Goal: Navigation & Orientation: Find specific page/section

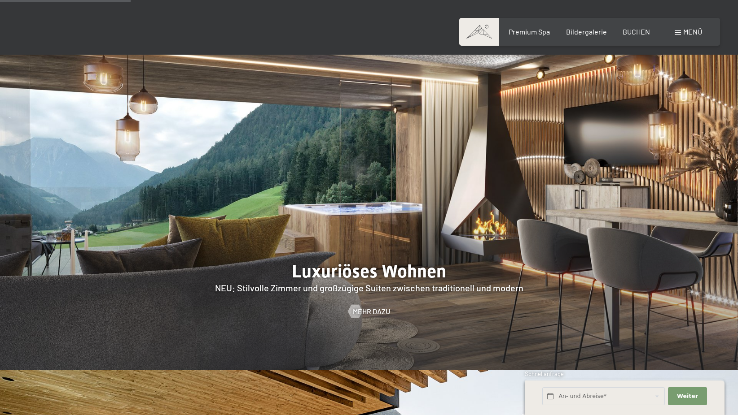
scroll to position [942, 0]
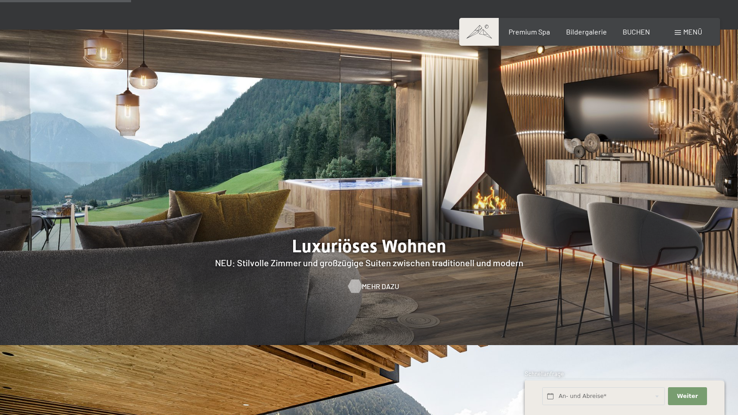
click at [384, 282] on span "Mehr dazu" at bounding box center [380, 287] width 37 height 10
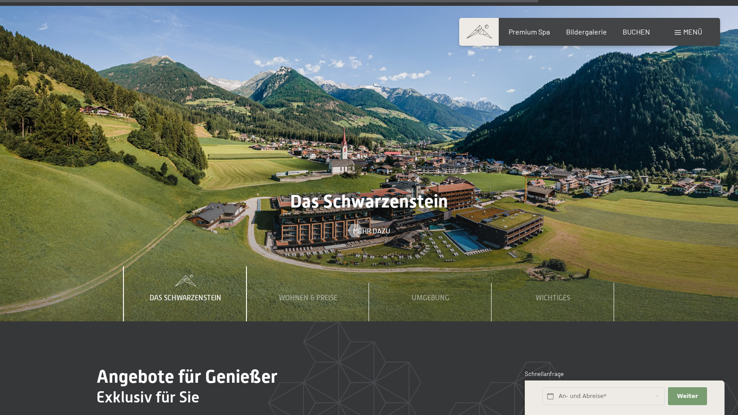
scroll to position [3590, 0]
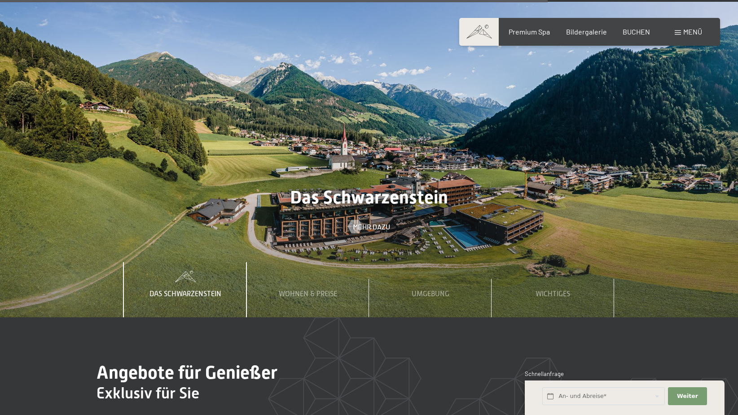
click at [477, 31] on span at bounding box center [478, 32] width 39 height 28
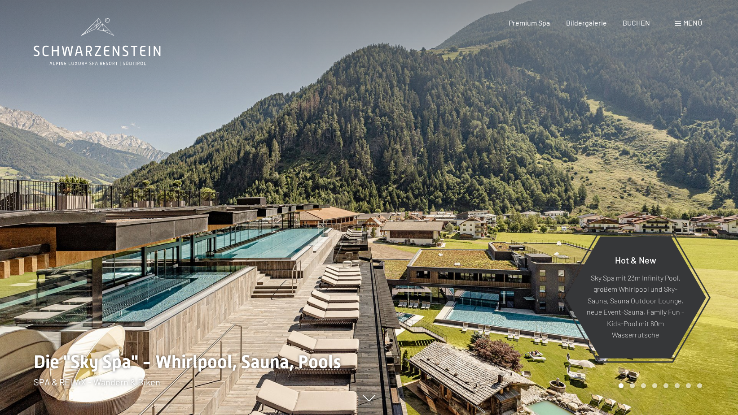
drag, startPoint x: 684, startPoint y: 18, endPoint x: 679, endPoint y: 20, distance: 5.3
click at [683, 19] on span "Menü" at bounding box center [692, 22] width 19 height 9
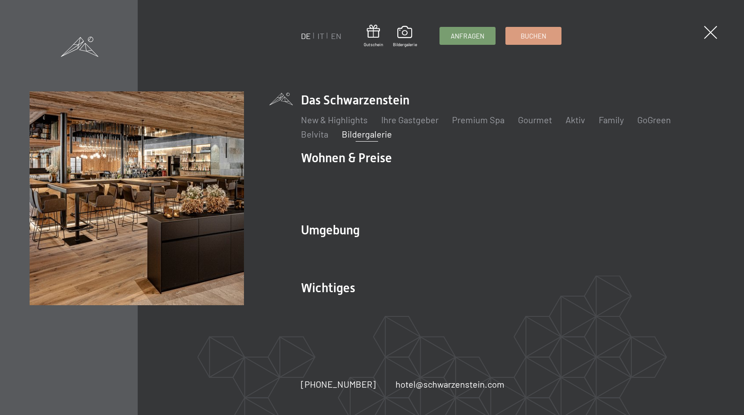
click at [377, 140] on link "Bildergalerie" at bounding box center [367, 134] width 50 height 11
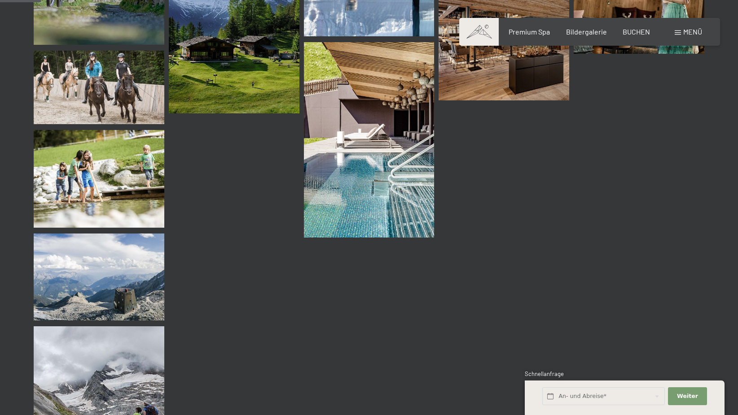
scroll to position [583, 0]
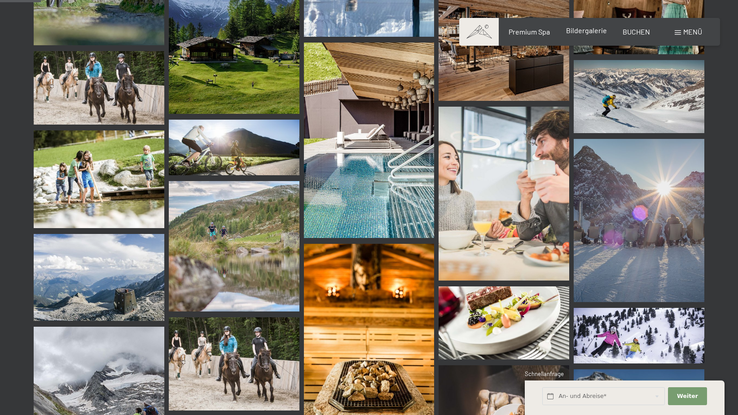
click at [588, 30] on span "Bildergalerie" at bounding box center [586, 30] width 41 height 9
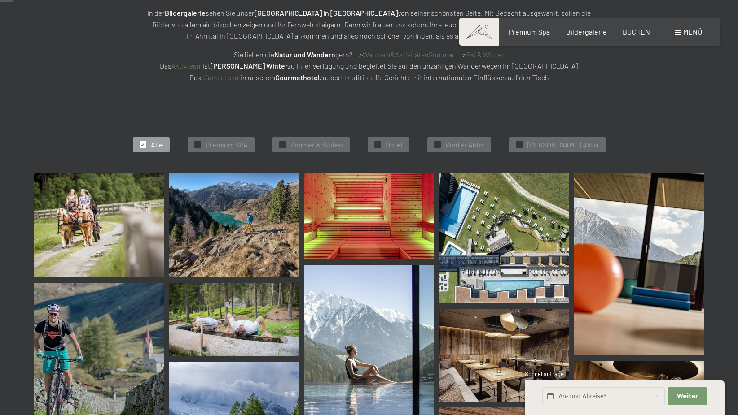
scroll to position [179, 0]
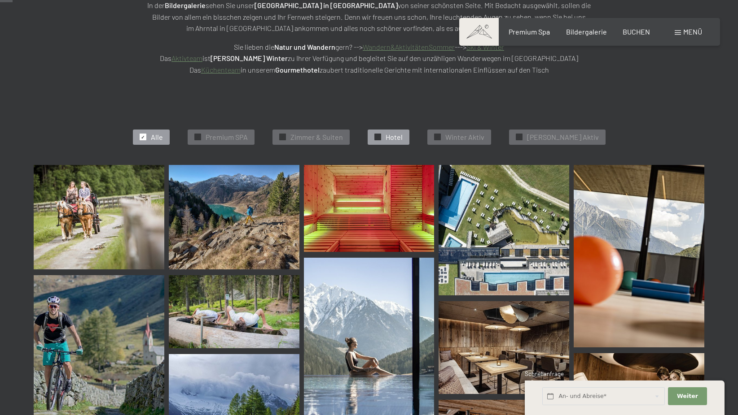
click at [381, 136] on div at bounding box center [377, 137] width 7 height 7
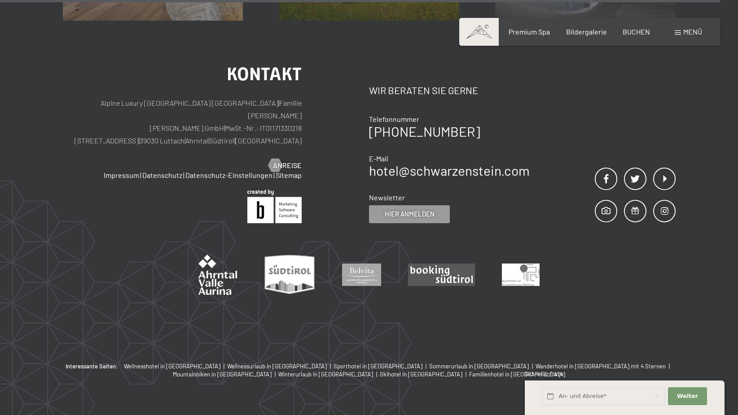
scroll to position [1820, 0]
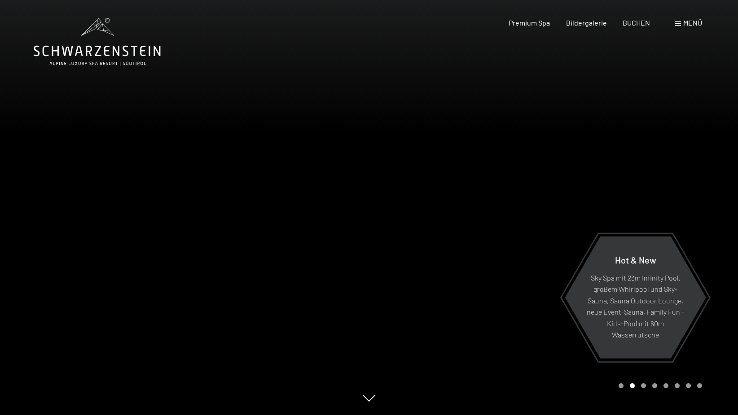
click at [45, 236] on div at bounding box center [184, 207] width 369 height 415
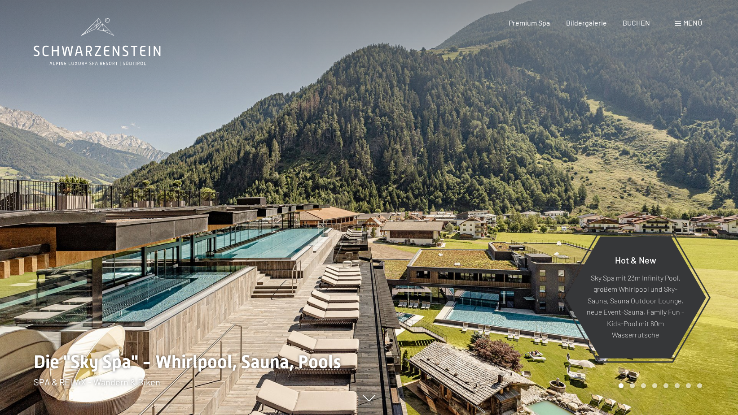
click at [45, 236] on div at bounding box center [184, 207] width 369 height 415
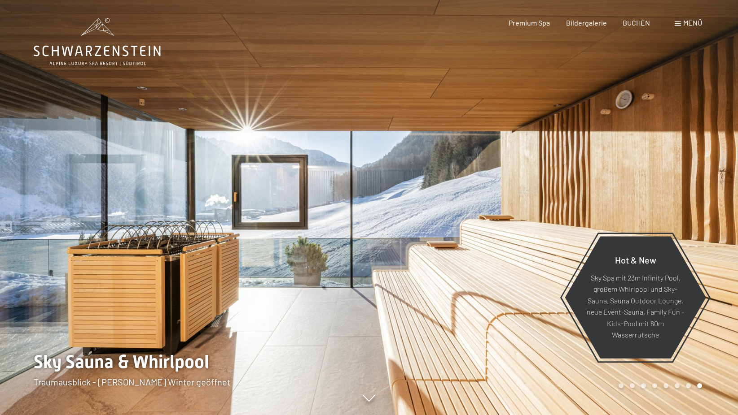
click at [45, 235] on div at bounding box center [184, 207] width 369 height 415
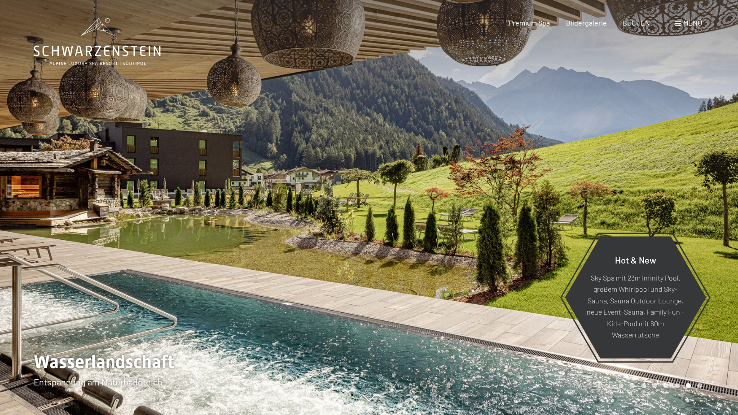
click at [45, 235] on div at bounding box center [184, 207] width 369 height 415
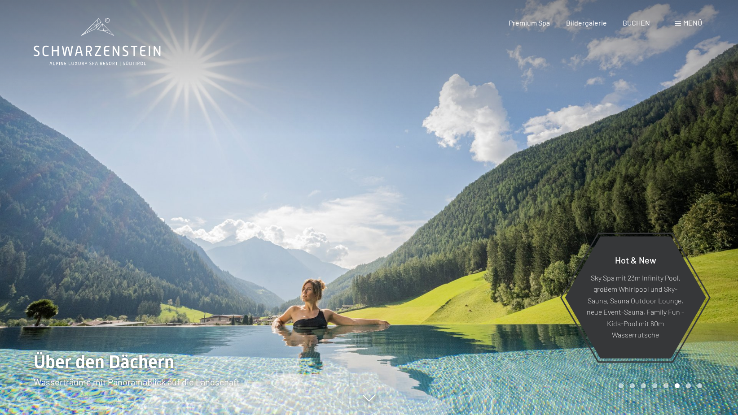
click at [45, 235] on div at bounding box center [184, 207] width 369 height 415
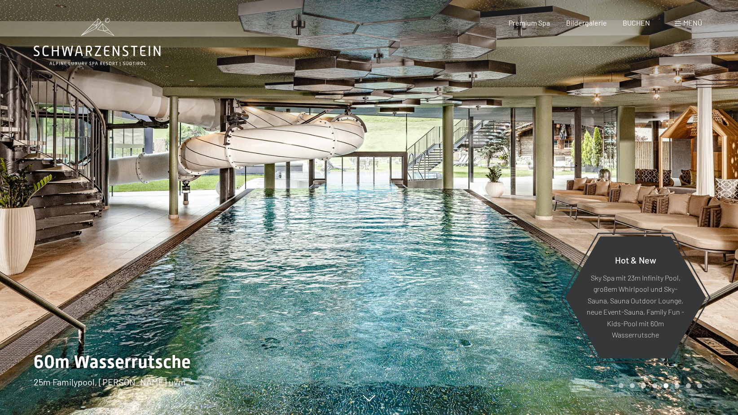
click at [45, 235] on div at bounding box center [184, 207] width 369 height 415
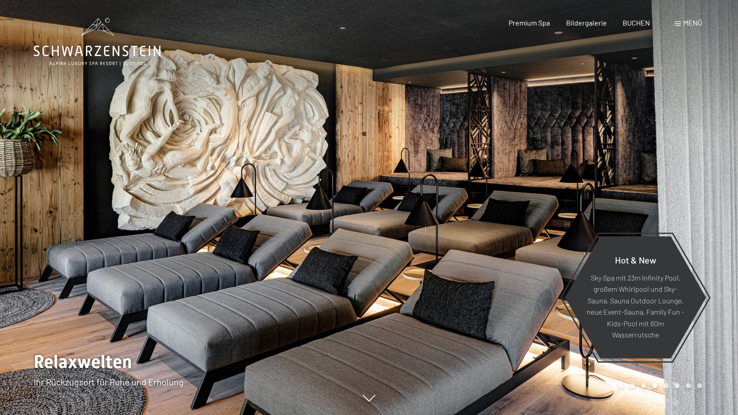
click at [45, 235] on div at bounding box center [184, 207] width 369 height 415
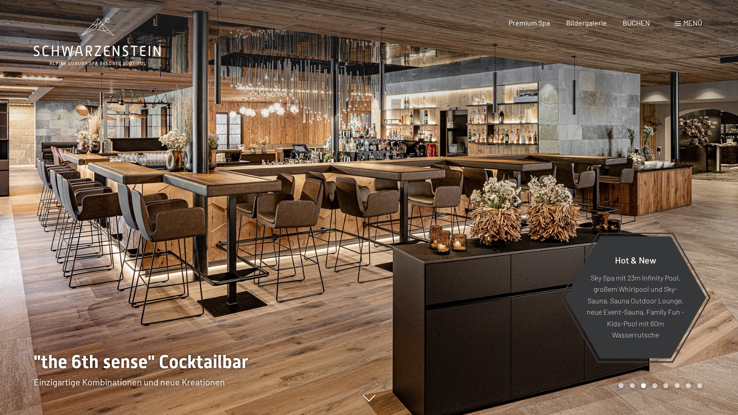
click at [45, 235] on div at bounding box center [184, 207] width 369 height 415
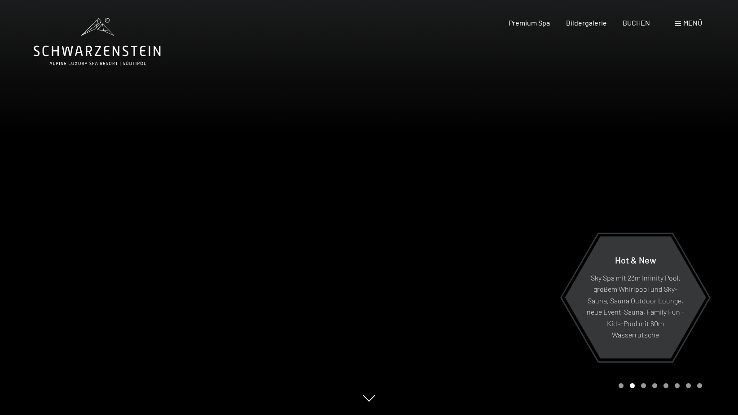
click at [45, 235] on div at bounding box center [184, 207] width 369 height 415
